Goal: Transaction & Acquisition: Purchase product/service

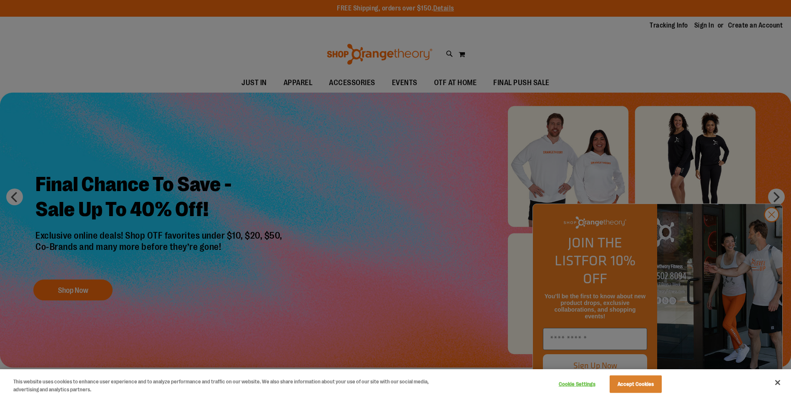
click at [767, 235] on div at bounding box center [395, 199] width 791 height 398
click at [775, 229] on div at bounding box center [395, 199] width 791 height 398
click at [625, 385] on button "Accept Cookies" at bounding box center [636, 384] width 52 height 18
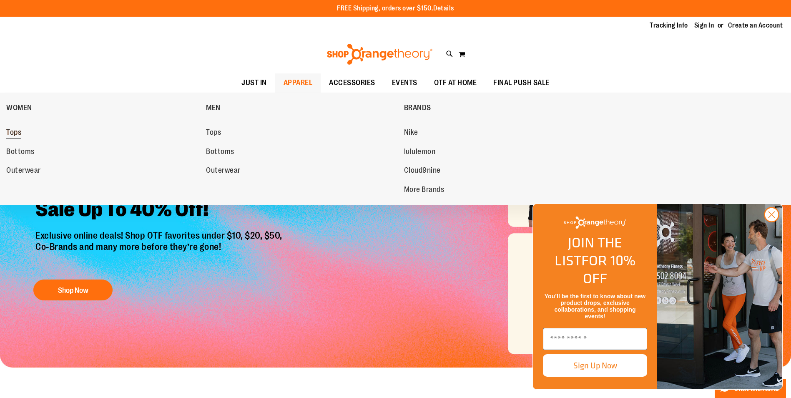
click at [13, 132] on span "Tops" at bounding box center [13, 133] width 15 height 10
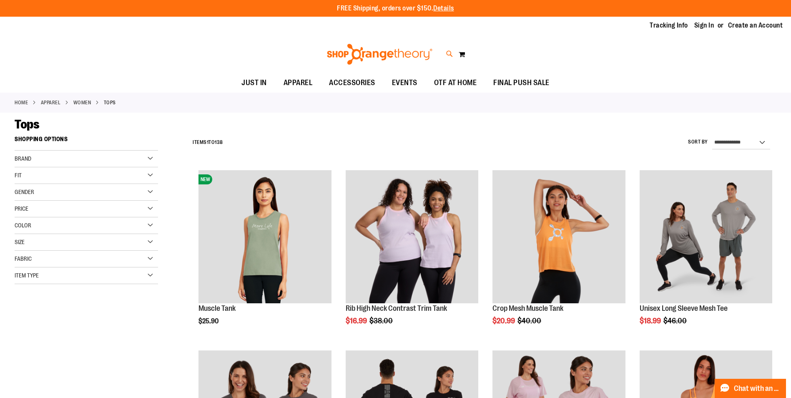
click at [448, 56] on icon at bounding box center [449, 54] width 7 height 10
type input "*****"
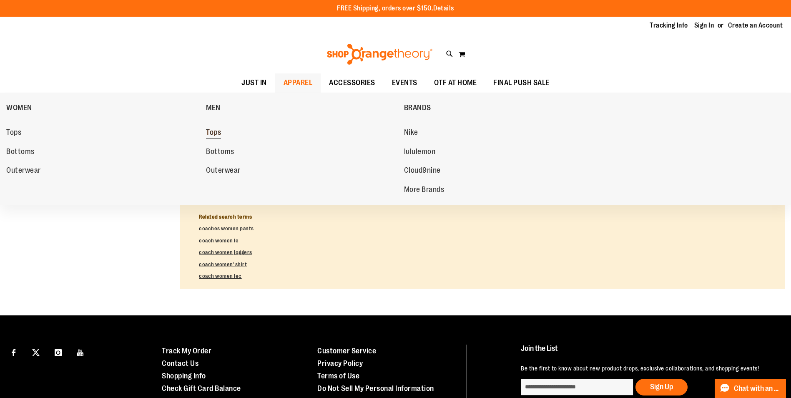
click at [214, 130] on span "Tops" at bounding box center [213, 133] width 15 height 10
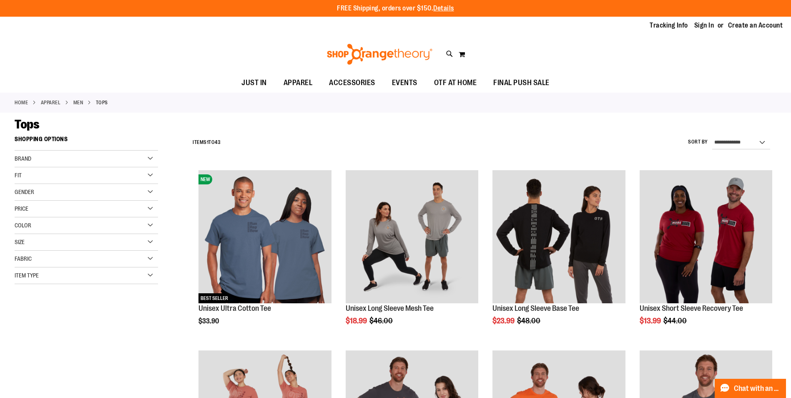
click at [151, 171] on div "Fit" at bounding box center [86, 175] width 143 height 17
click at [152, 192] on div "Gender" at bounding box center [86, 192] width 143 height 17
click at [52, 103] on link "APPAREL" at bounding box center [51, 103] width 20 height 8
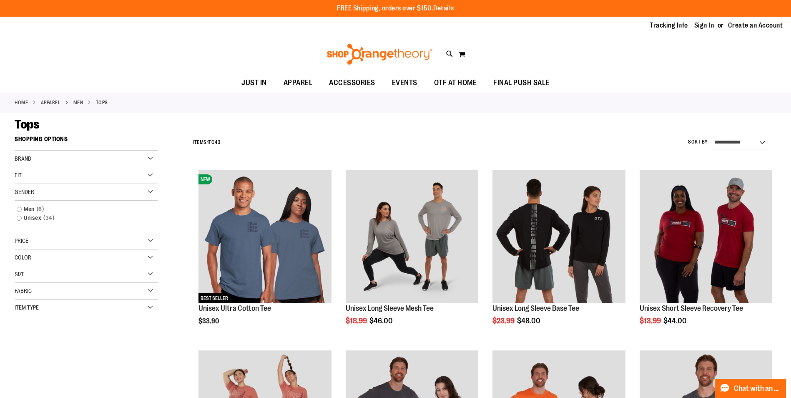
click at [52, 102] on link "APPAREL" at bounding box center [51, 103] width 20 height 8
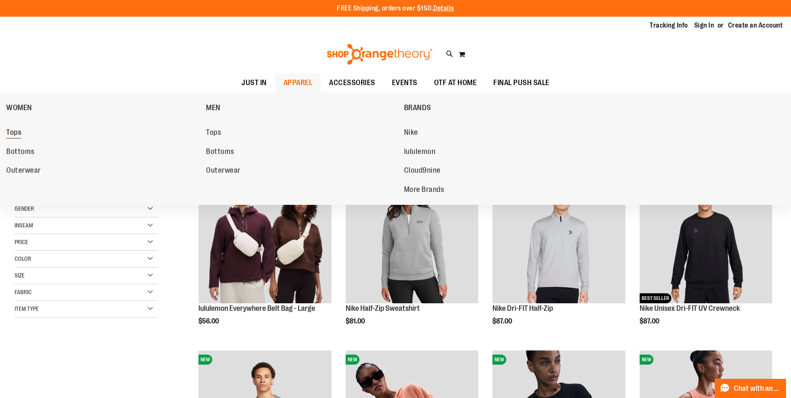
click at [11, 134] on span "Tops" at bounding box center [13, 133] width 15 height 10
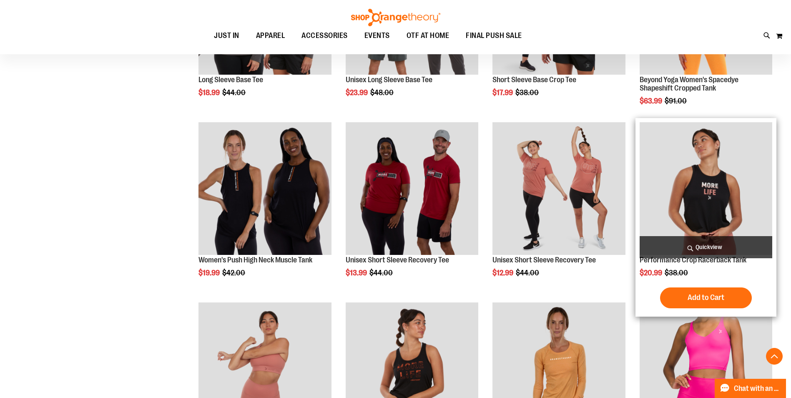
scroll to position [584, 0]
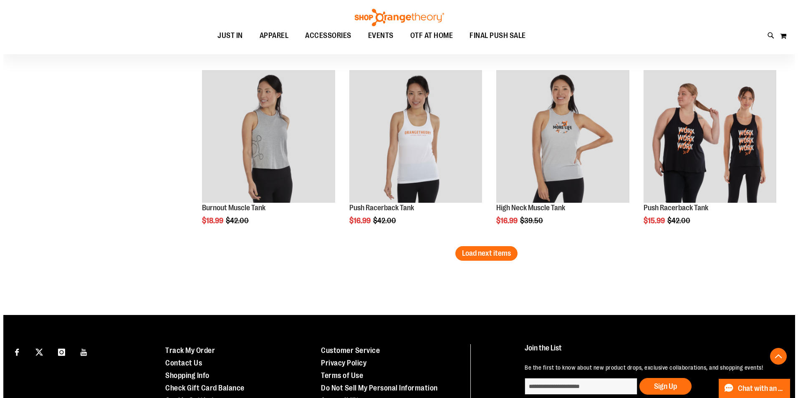
scroll to position [1406, 0]
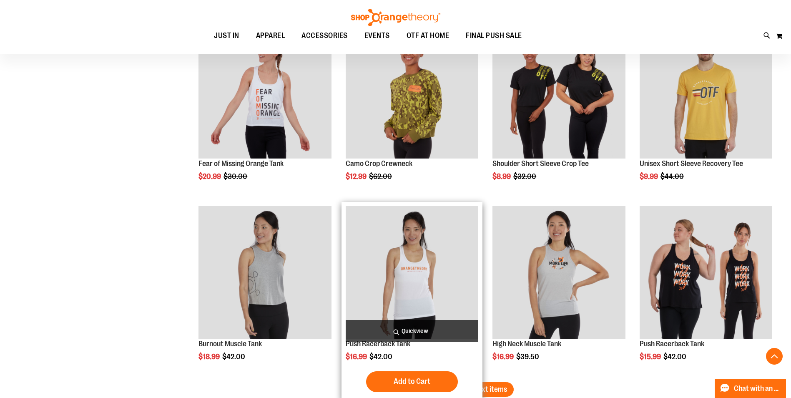
click at [412, 328] on span "Quickview" at bounding box center [412, 331] width 133 height 22
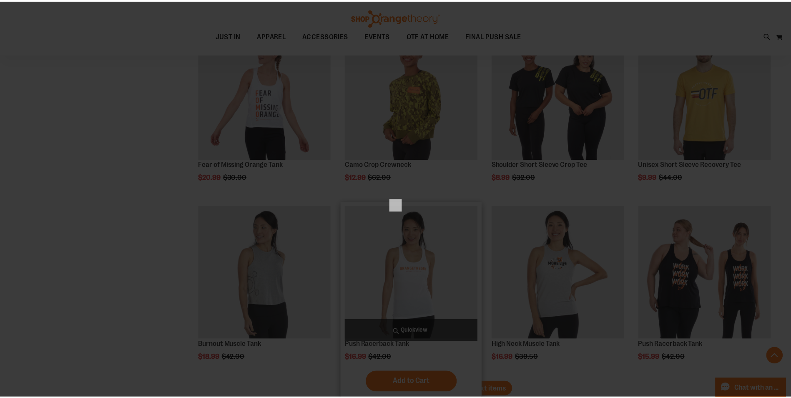
scroll to position [0, 0]
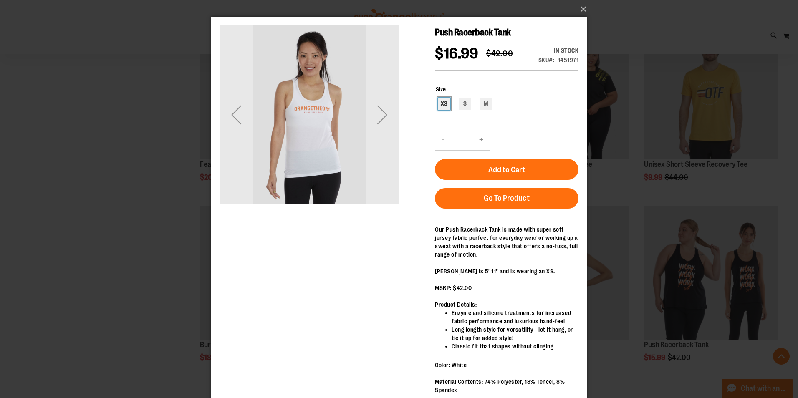
click at [444, 99] on div "XS" at bounding box center [444, 104] width 13 height 13
type input "***"
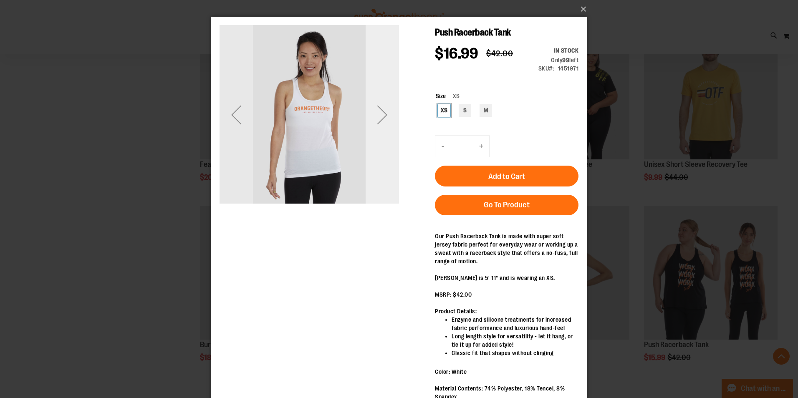
click at [384, 122] on div "Next" at bounding box center [381, 114] width 33 height 33
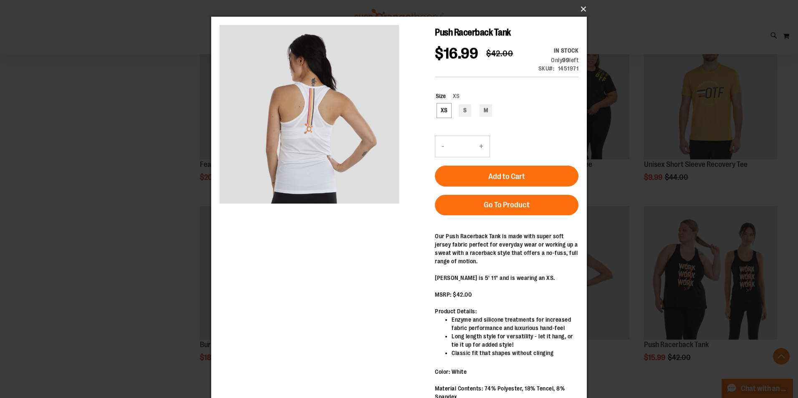
click at [577, 11] on button "×" at bounding box center [401, 9] width 375 height 18
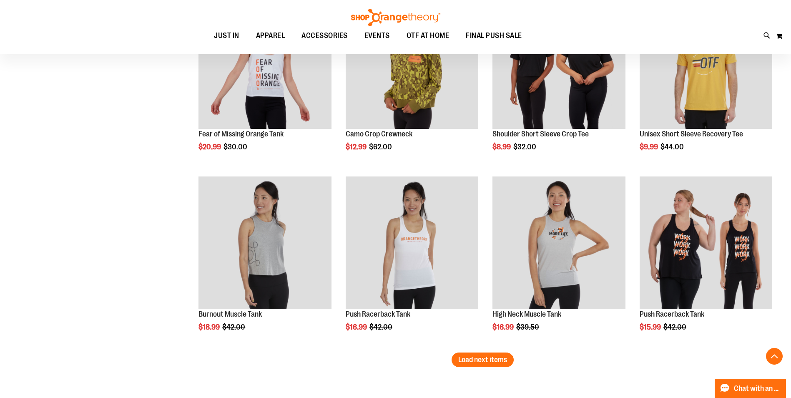
scroll to position [1531, 0]
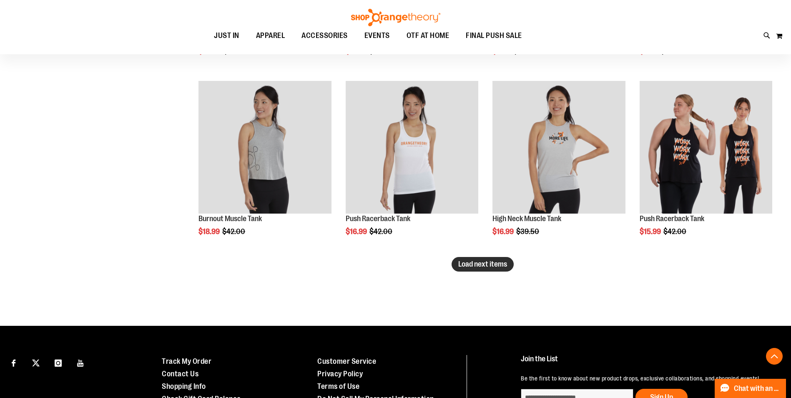
click at [486, 264] on span "Load next items" at bounding box center [482, 264] width 49 height 8
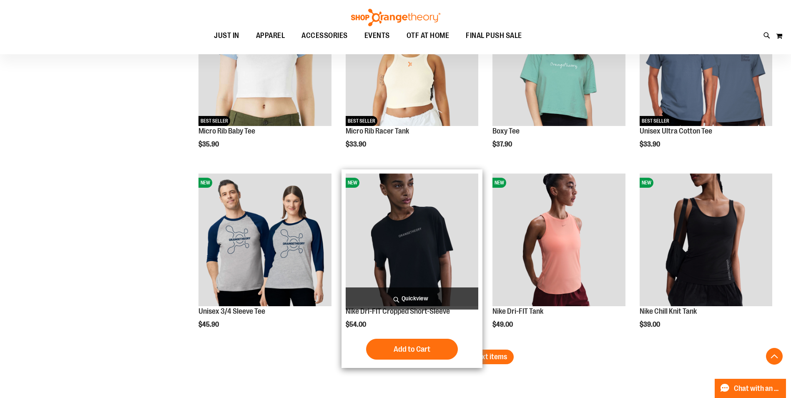
scroll to position [1990, 0]
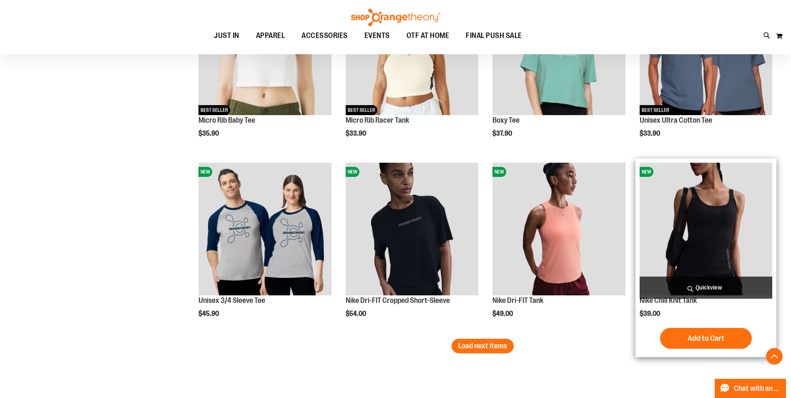
click at [713, 251] on img "product" at bounding box center [706, 229] width 133 height 133
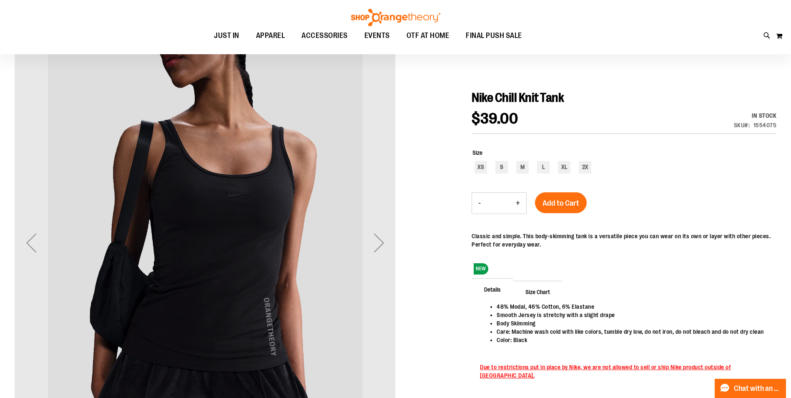
scroll to position [83, 0]
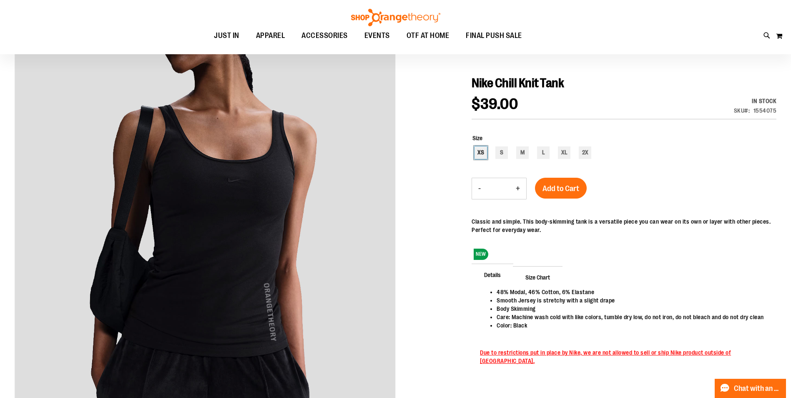
click at [479, 152] on div "XS" at bounding box center [481, 152] width 13 height 13
type input "***"
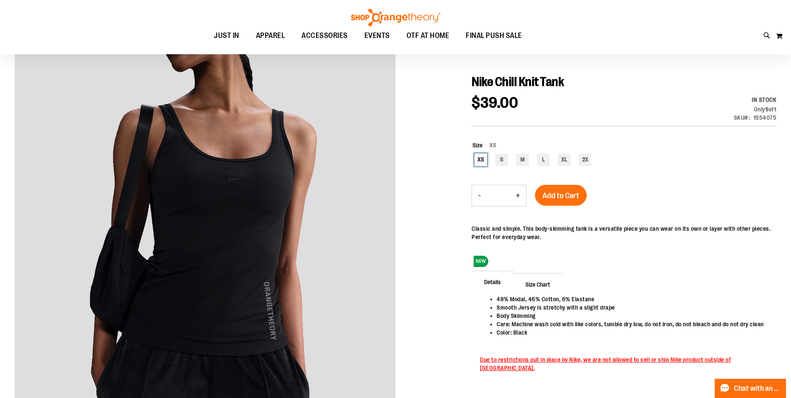
scroll to position [125, 0]
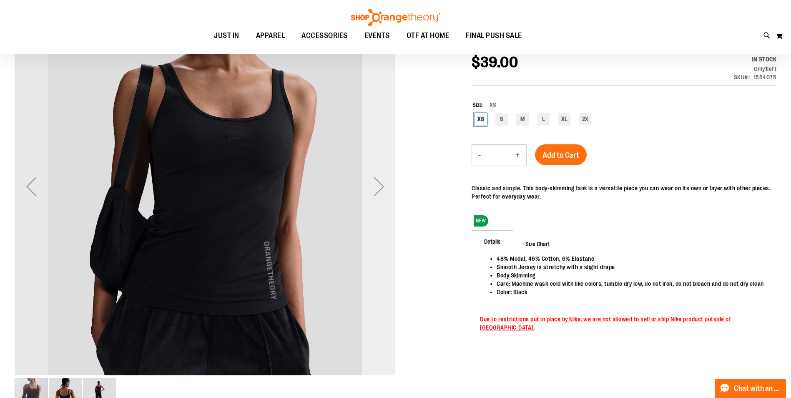
click at [378, 193] on div "Next" at bounding box center [378, 186] width 33 height 33
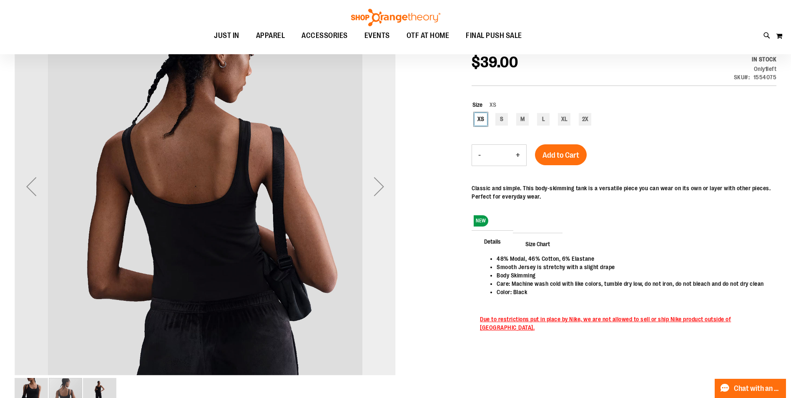
click at [378, 193] on div "Next" at bounding box center [378, 186] width 33 height 33
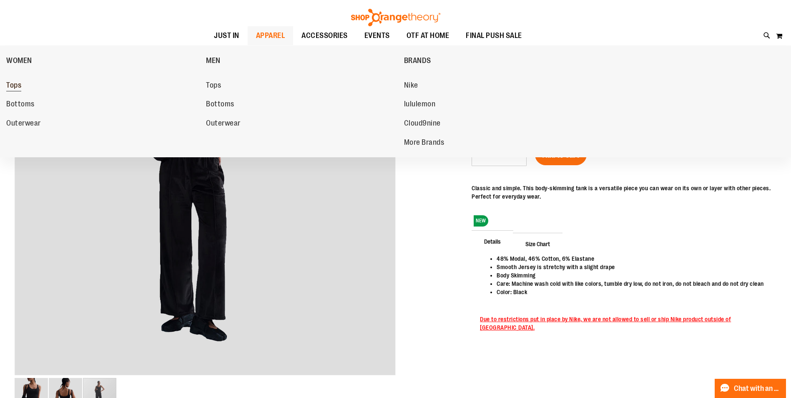
click at [15, 83] on span "Tops" at bounding box center [13, 86] width 15 height 10
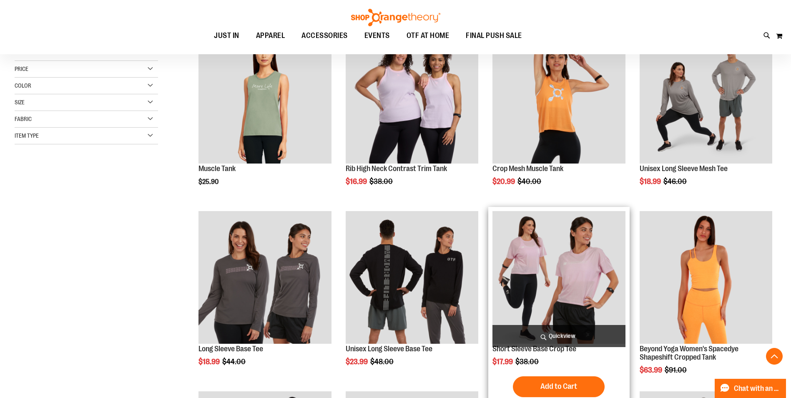
scroll to position [166, 0]
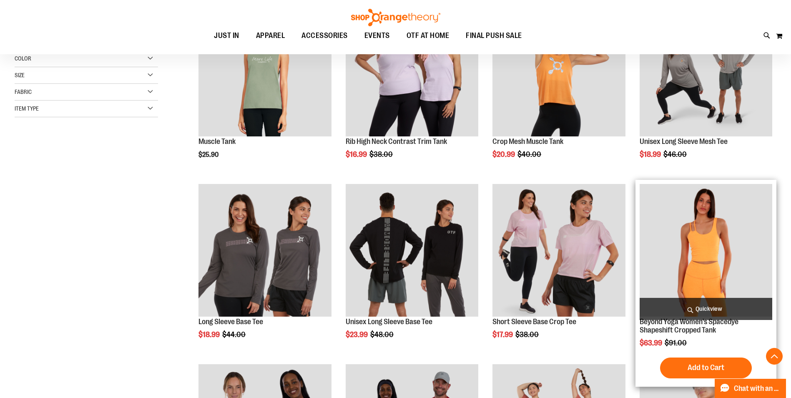
click at [705, 247] on img "product" at bounding box center [706, 250] width 133 height 133
